Goal: Check status: Check status

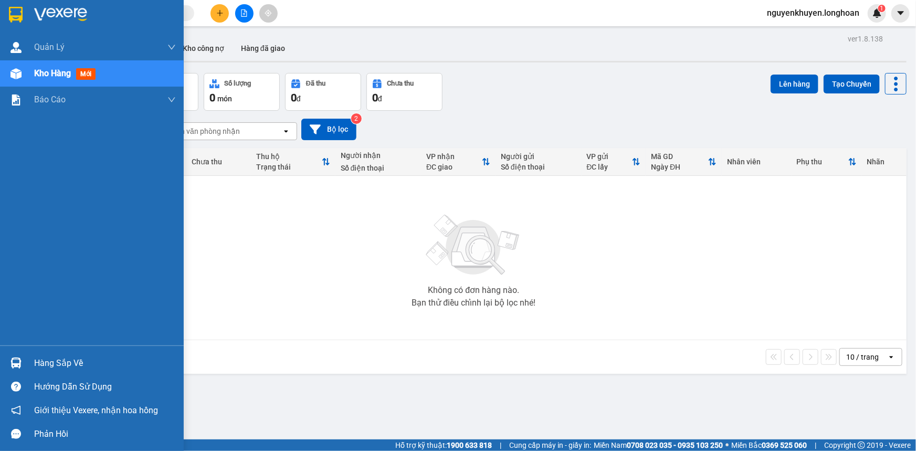
click at [68, 360] on div "Hàng sắp về" at bounding box center [105, 363] width 142 height 16
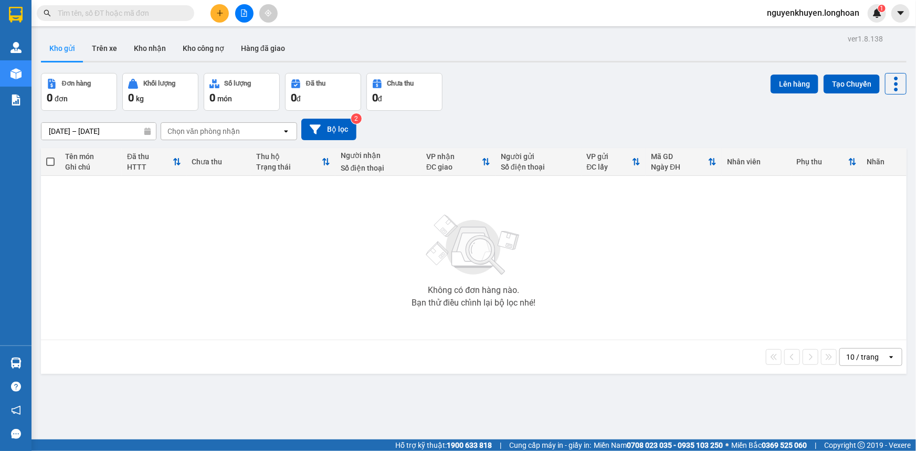
click at [227, 232] on section "Kết quả tìm kiếm ( 0 ) Bộ lọc No Data nguyenkhuyen.longhoan 1 Quản [PERSON_NAME…" at bounding box center [458, 225] width 916 height 451
click at [156, 46] on button "Kho nhận" at bounding box center [149, 48] width 49 height 25
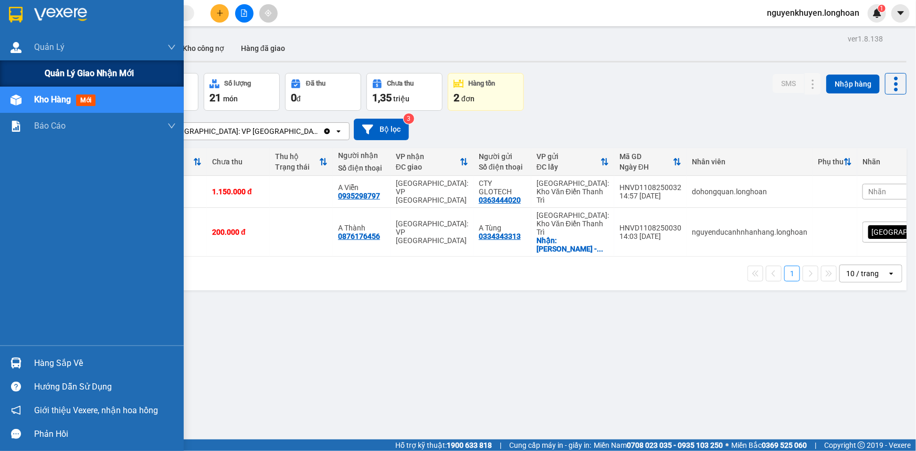
click at [90, 75] on span "Quản lý giao nhận mới" at bounding box center [89, 73] width 89 height 13
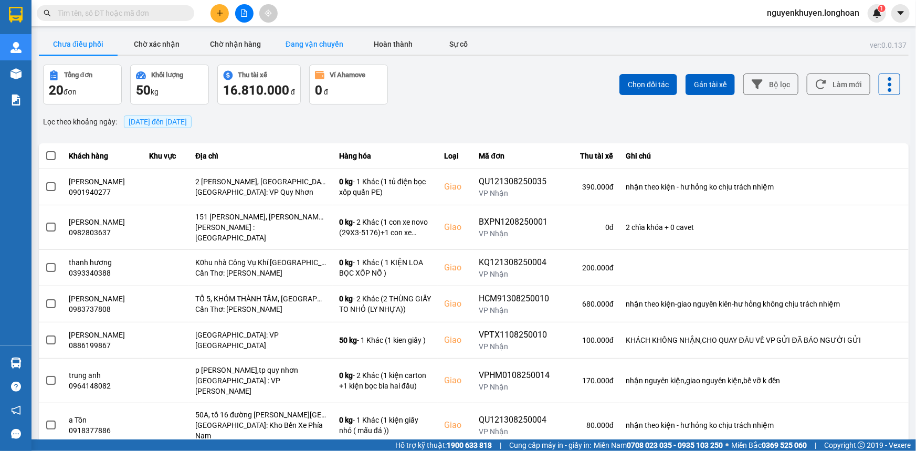
click at [289, 39] on button "Đang vận chuyển" at bounding box center [314, 44] width 79 height 21
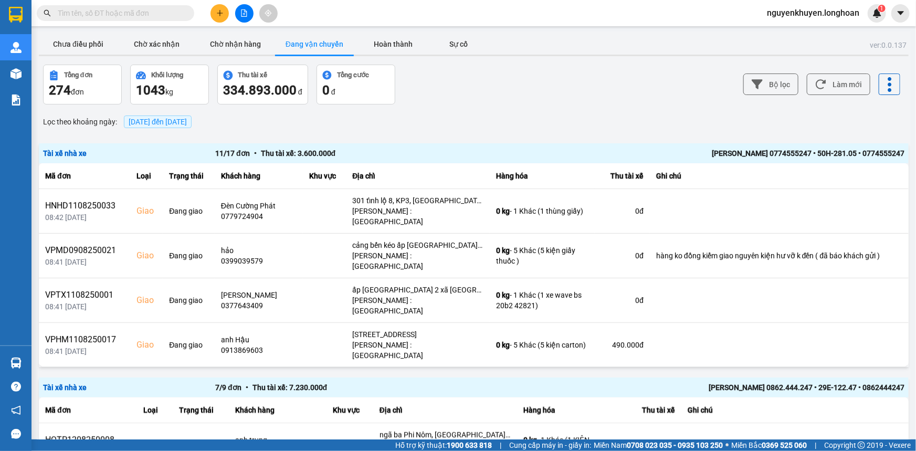
click at [187, 118] on span "[DATE] đến [DATE]" at bounding box center [158, 122] width 58 height 8
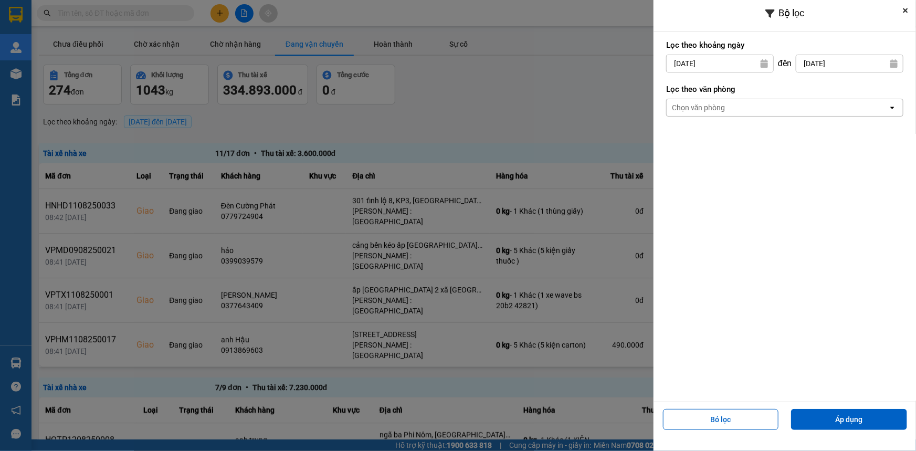
click at [705, 109] on div "Chọn văn phòng" at bounding box center [699, 107] width 54 height 10
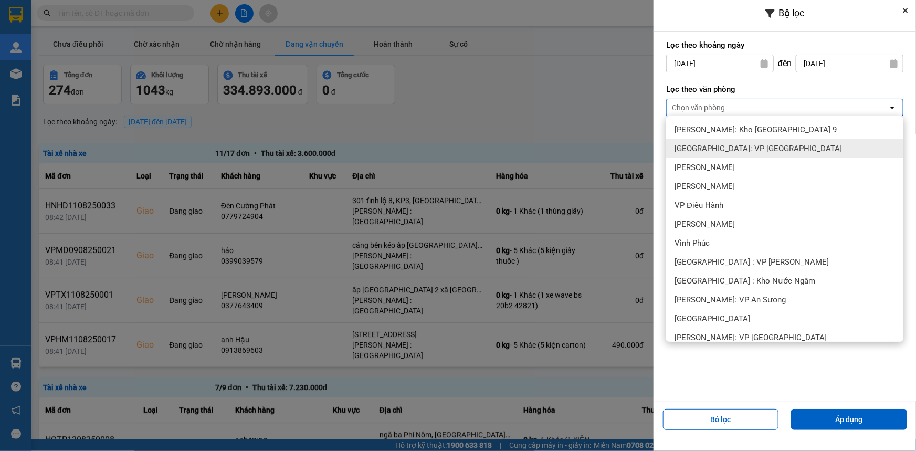
click at [702, 153] on span "[GEOGRAPHIC_DATA]: VP [GEOGRAPHIC_DATA]" at bounding box center [757, 148] width 167 height 10
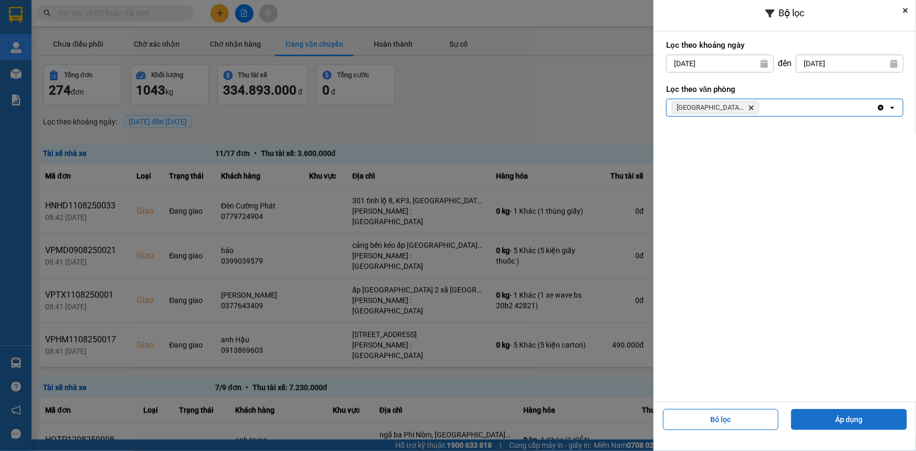
click at [881, 420] on button "Áp dụng" at bounding box center [849, 419] width 116 height 21
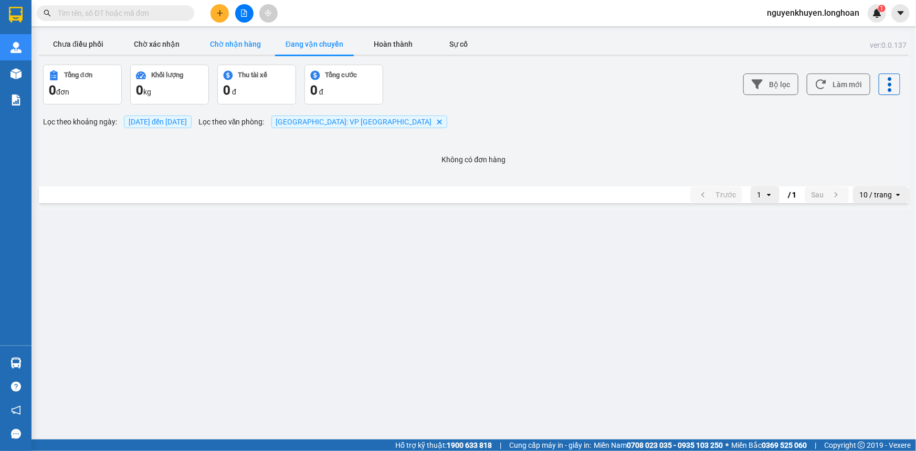
click at [249, 43] on button "Chờ nhận hàng" at bounding box center [235, 44] width 79 height 21
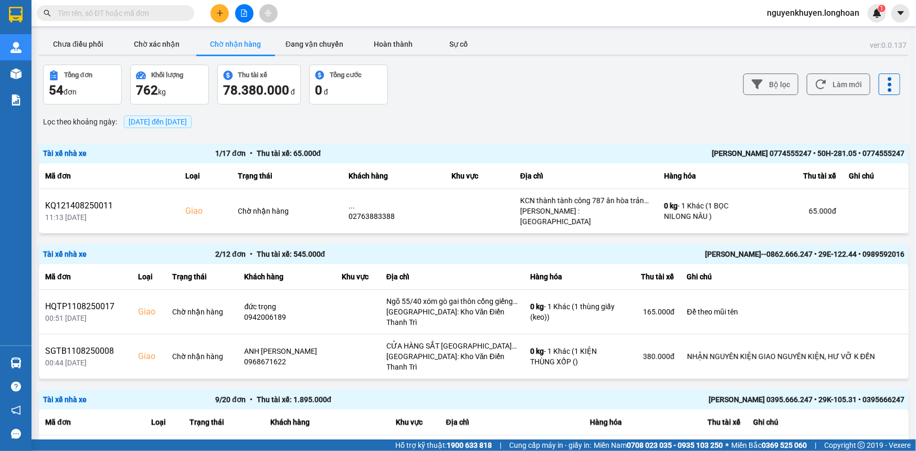
click at [165, 119] on span "[DATE] đến [DATE]" at bounding box center [158, 122] width 58 height 8
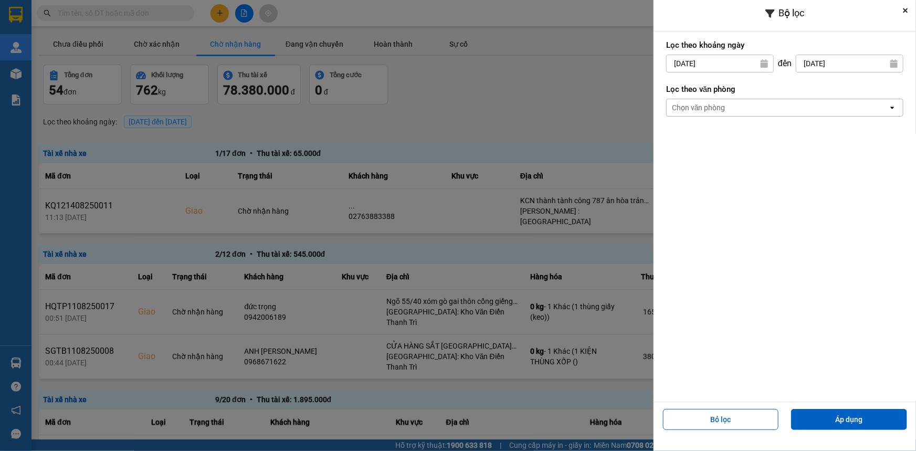
click at [698, 105] on div "Chọn văn phòng" at bounding box center [699, 107] width 54 height 10
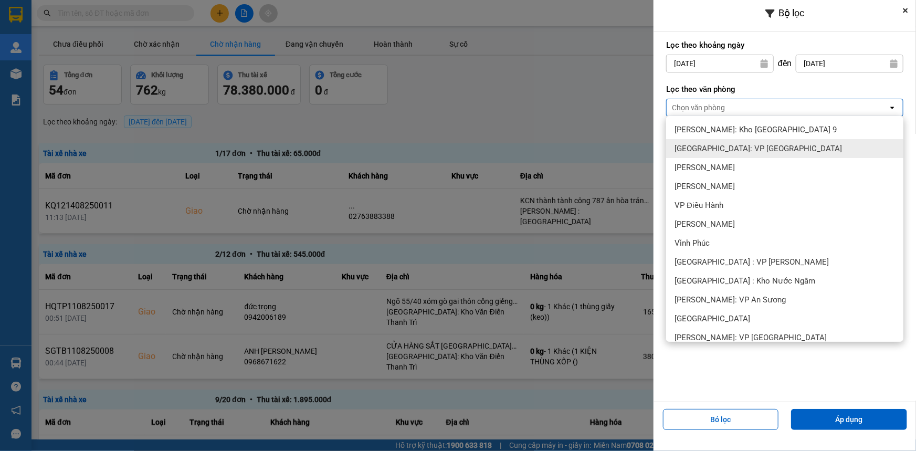
click at [706, 152] on span "[GEOGRAPHIC_DATA]: VP [GEOGRAPHIC_DATA]" at bounding box center [757, 148] width 167 height 10
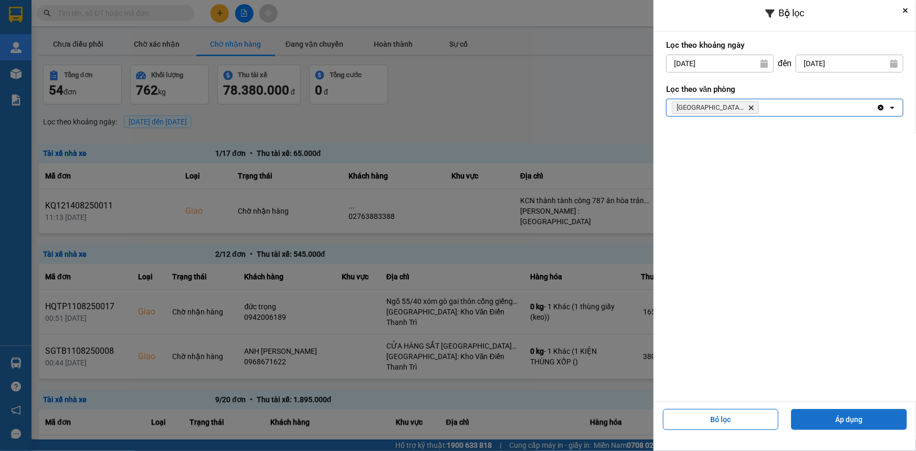
click at [863, 420] on button "Áp dụng" at bounding box center [849, 419] width 116 height 21
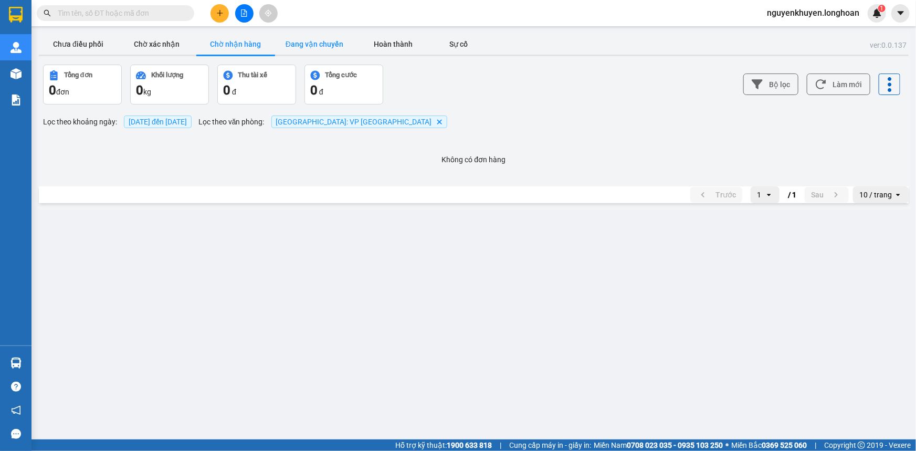
click at [322, 47] on button "Đang vận chuyển" at bounding box center [314, 44] width 79 height 21
click at [173, 126] on span "[DATE] đến [DATE]" at bounding box center [158, 121] width 68 height 13
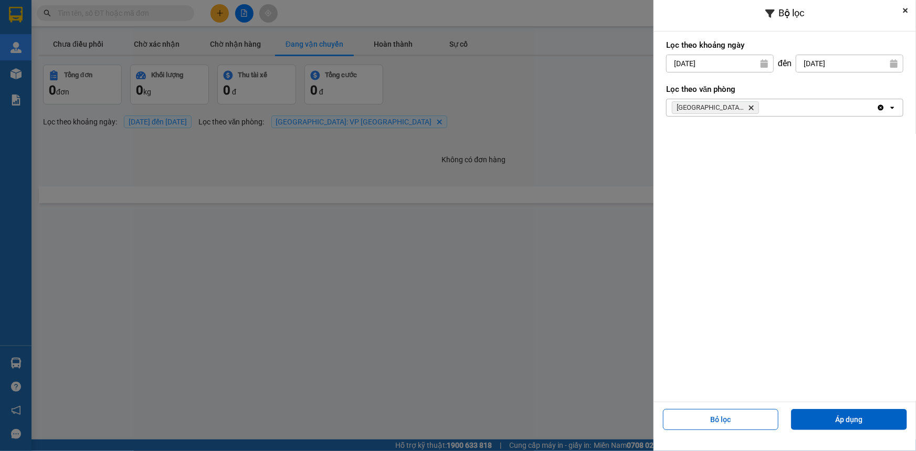
click at [732, 68] on input "[DATE]" at bounding box center [719, 63] width 107 height 17
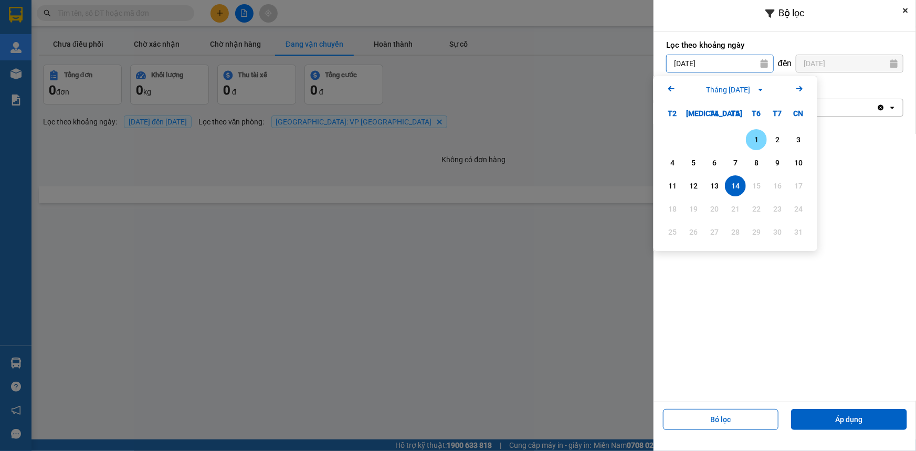
click at [757, 143] on div "1" at bounding box center [756, 139] width 15 height 13
type input "[DATE]"
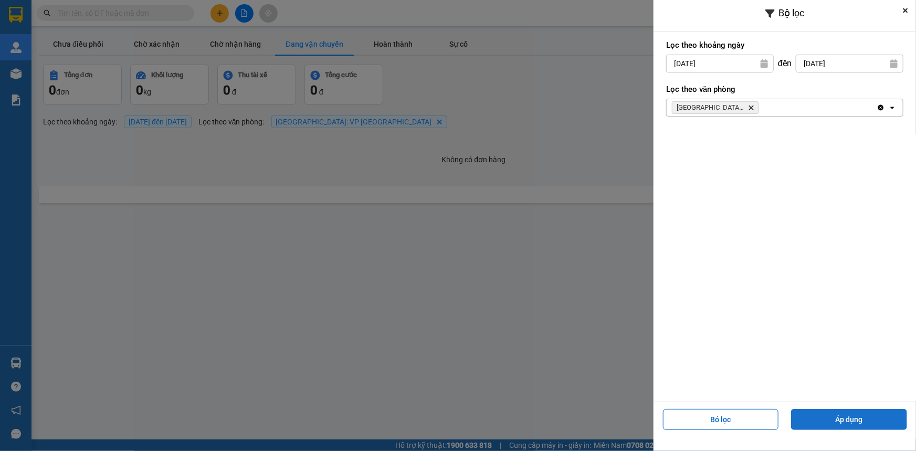
click at [839, 415] on button "Áp dụng" at bounding box center [849, 419] width 116 height 21
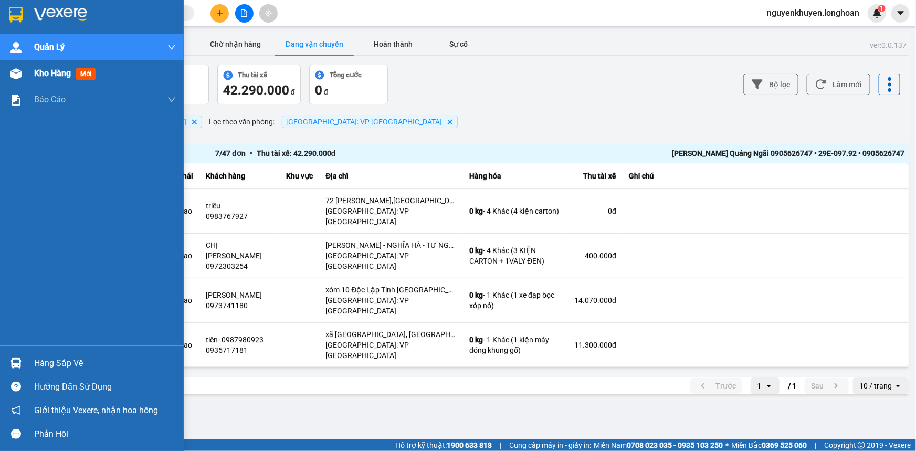
click at [50, 73] on span "Kho hàng" at bounding box center [52, 73] width 37 height 10
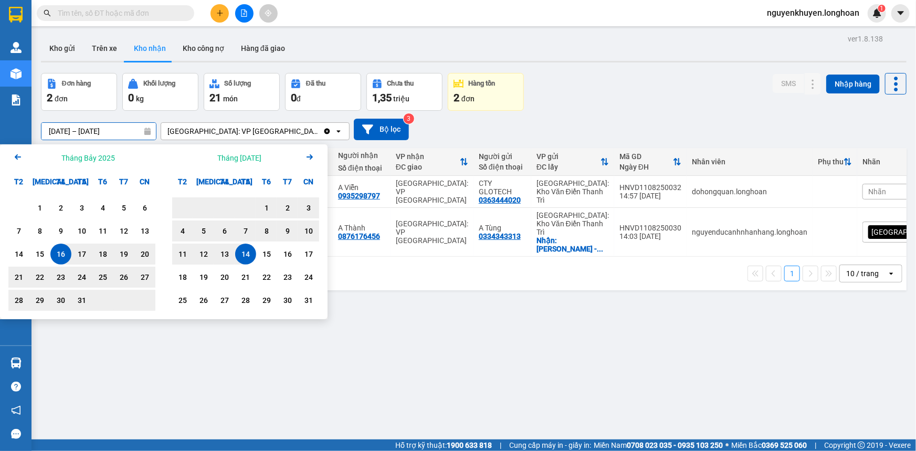
click at [126, 138] on div "ver 1.8.138 Kho gửi Trên xe Kho nhận Kho công nợ Hàng đã giao Đơn hàng 2 đơn Kh…" at bounding box center [474, 256] width 874 height 451
click at [143, 363] on div "ver 1.8.138 Kho gửi Trên xe Kho nhận Kho công nợ Hàng đã giao Đơn hàng 2 đơn Kh…" at bounding box center [474, 256] width 874 height 451
